Goal: Task Accomplishment & Management: Use online tool/utility

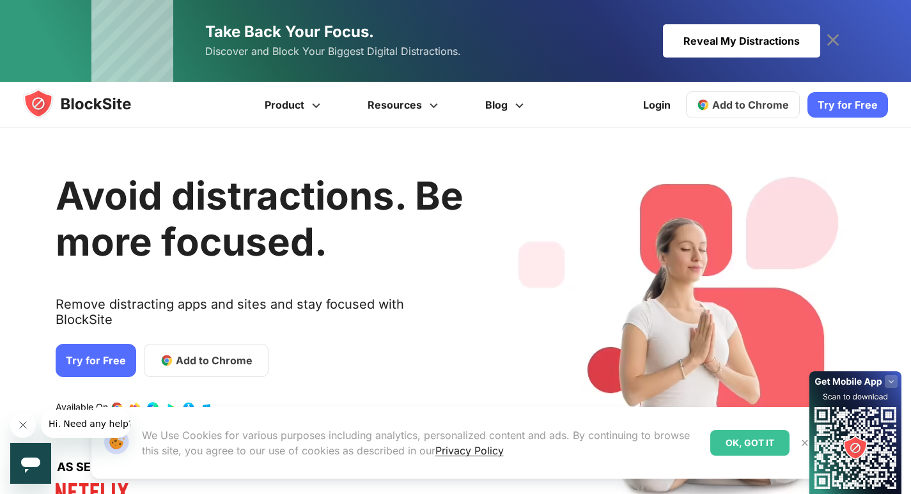
click at [199, 353] on span "Add to Chrome" at bounding box center [214, 360] width 77 height 15
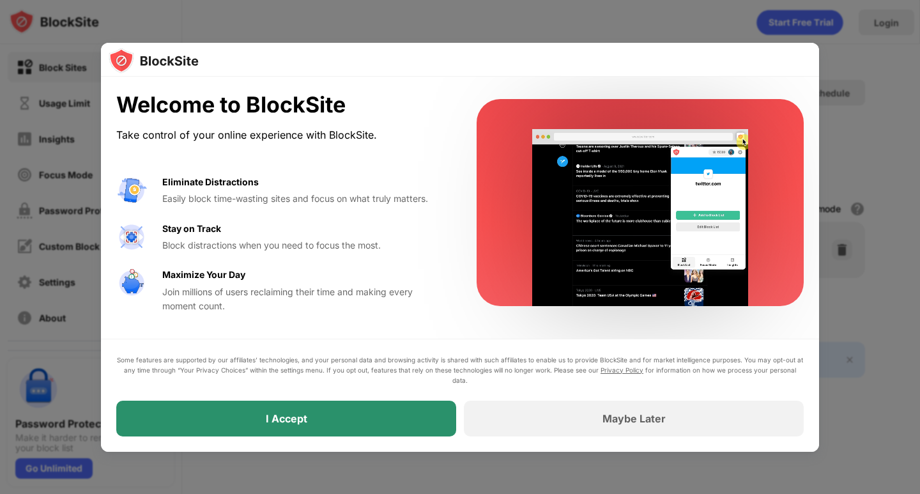
click at [327, 420] on div "I Accept" at bounding box center [286, 419] width 340 height 36
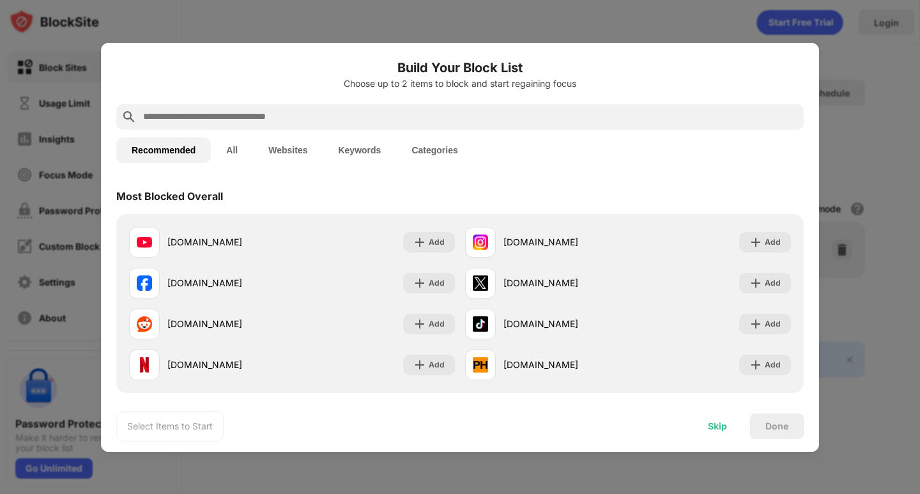
click at [724, 426] on div "Skip" at bounding box center [717, 426] width 19 height 10
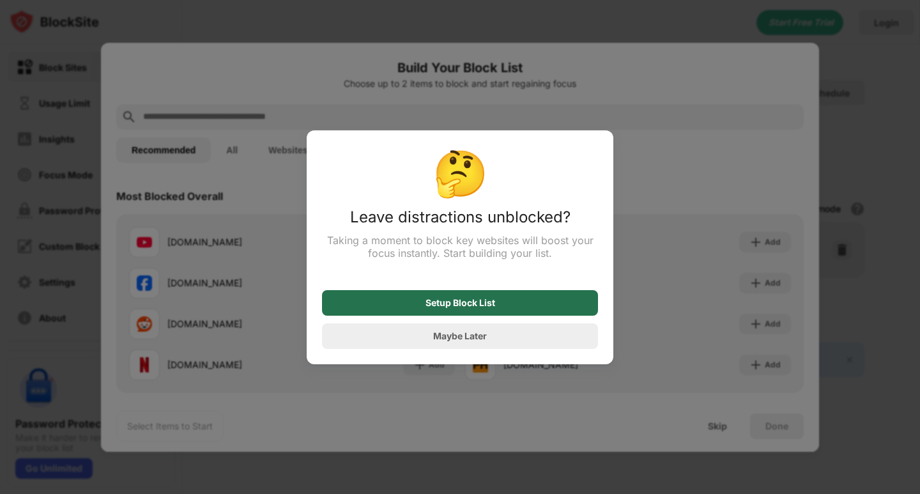
click at [493, 305] on div "Setup Block List" at bounding box center [461, 303] width 70 height 10
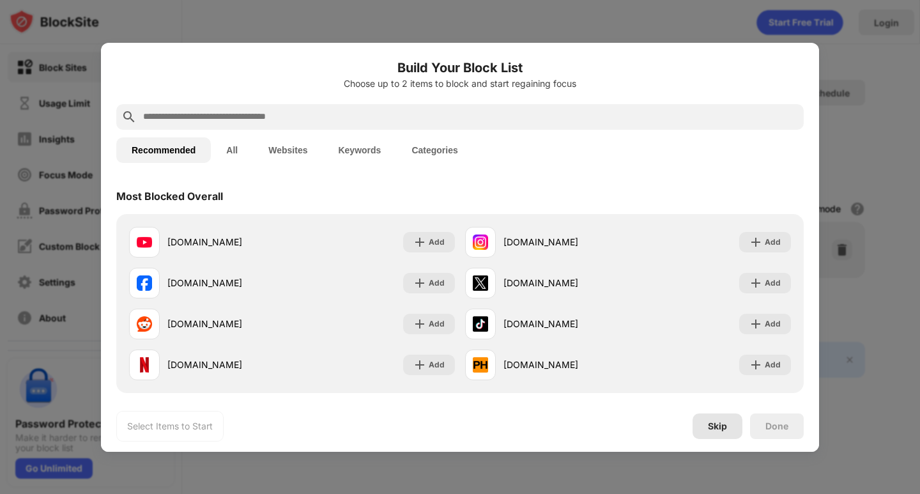
click at [725, 423] on div "Skip" at bounding box center [717, 426] width 19 height 10
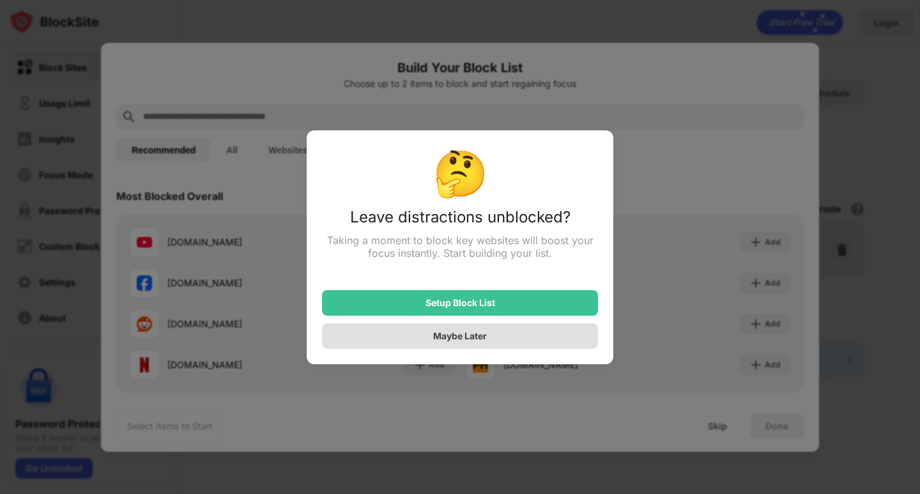
click at [487, 341] on div "Maybe Later" at bounding box center [460, 335] width 54 height 11
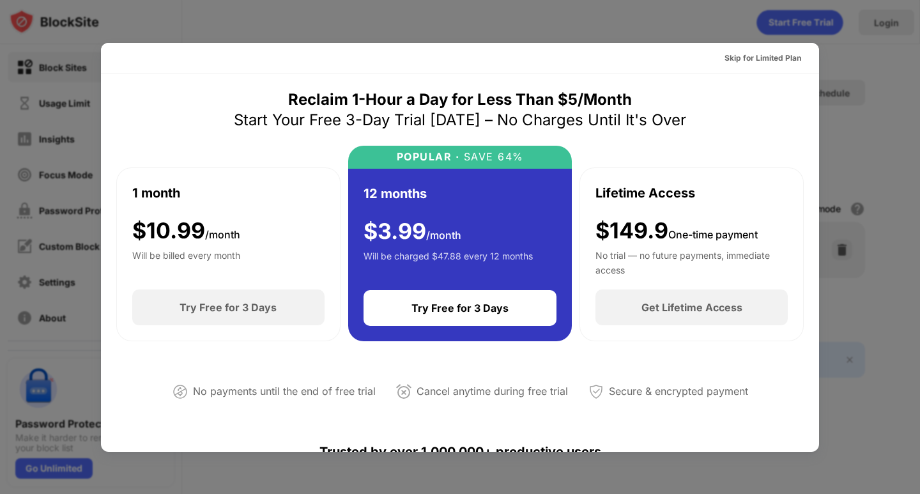
click at [896, 81] on div at bounding box center [460, 247] width 920 height 494
click at [902, 104] on div at bounding box center [460, 247] width 920 height 494
click at [764, 61] on div "Skip for Limited Plan" at bounding box center [763, 58] width 77 height 13
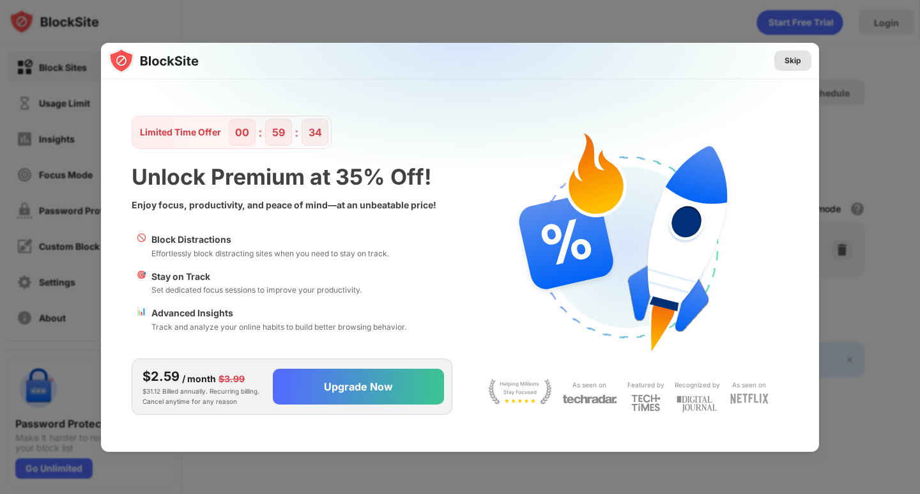
click at [794, 58] on div "Skip" at bounding box center [793, 60] width 17 height 13
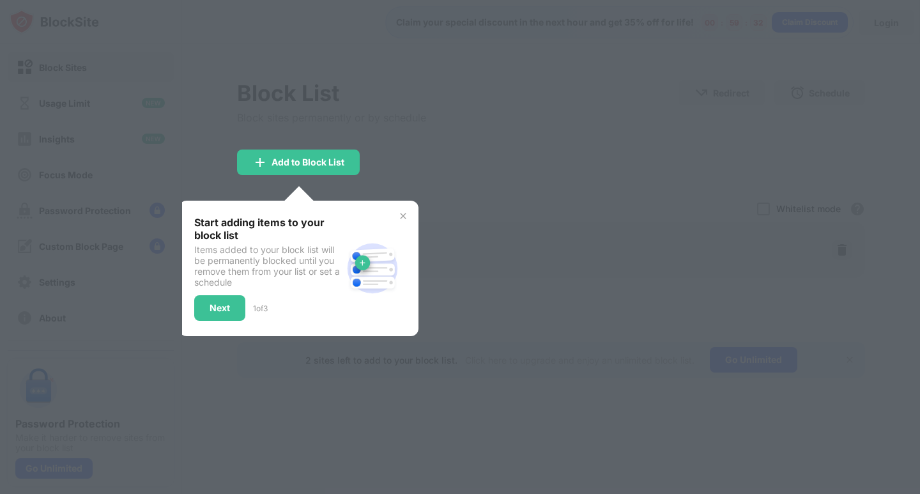
click at [406, 215] on img at bounding box center [403, 216] width 10 height 10
